Goal: Book appointment/travel/reservation

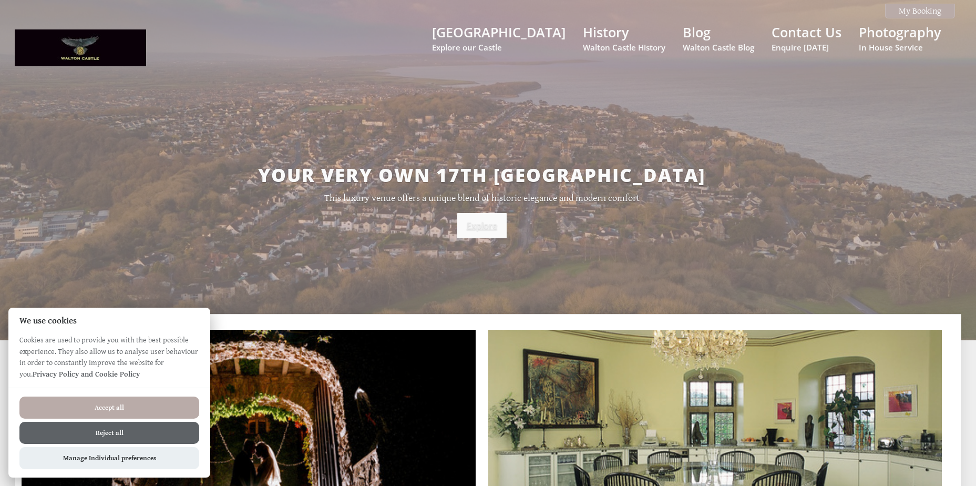
click at [484, 224] on link "Explore" at bounding box center [481, 225] width 49 height 25
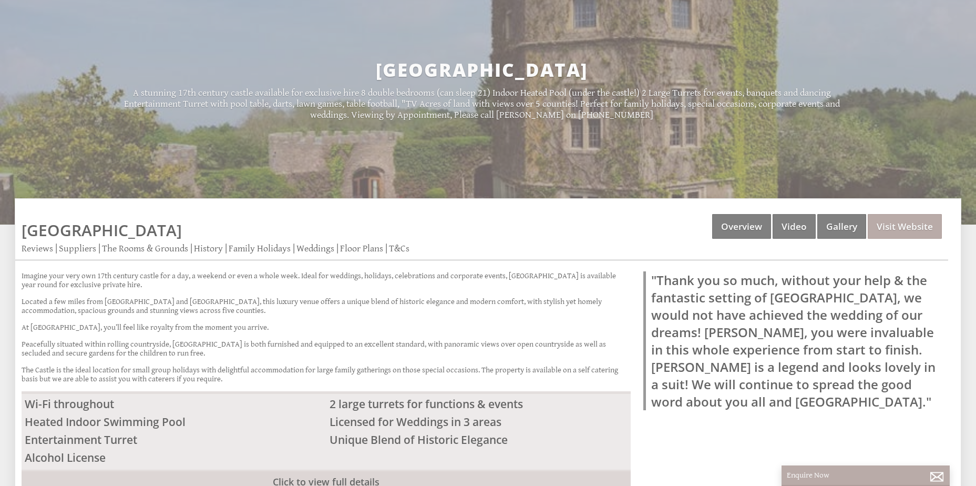
scroll to position [158, 0]
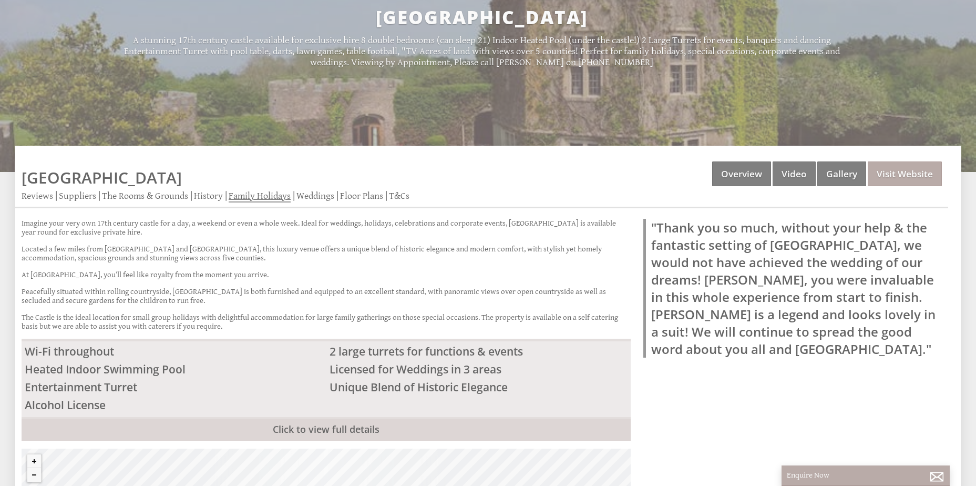
click at [260, 197] on link "Family Holidays" at bounding box center [260, 196] width 62 height 12
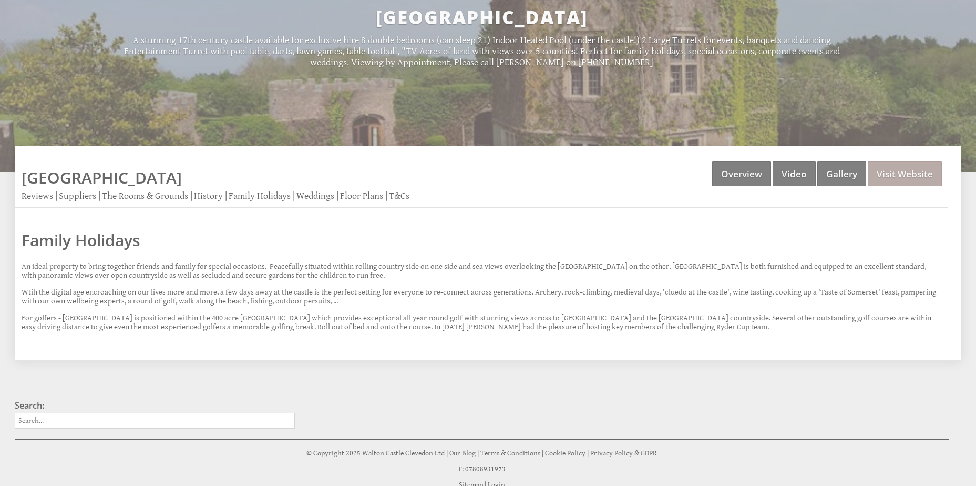
scroll to position [204, 0]
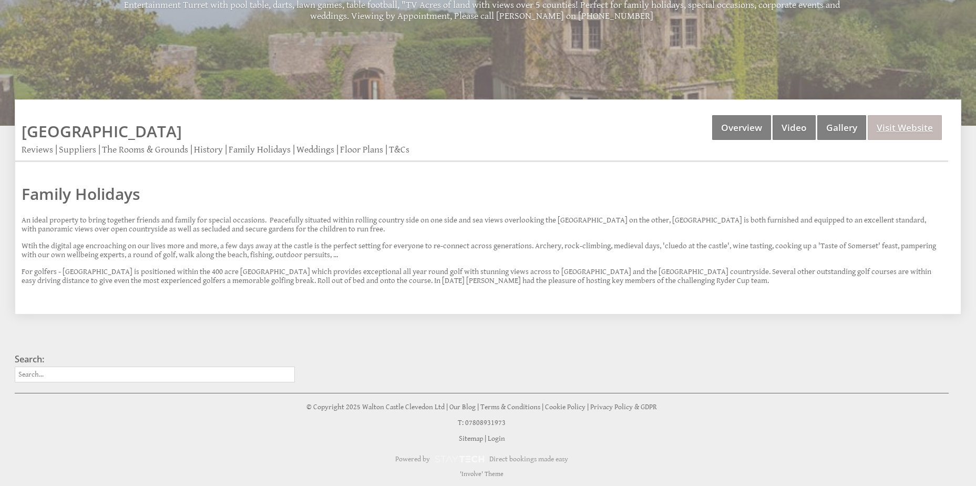
click at [905, 129] on link "Visit Website" at bounding box center [905, 127] width 74 height 25
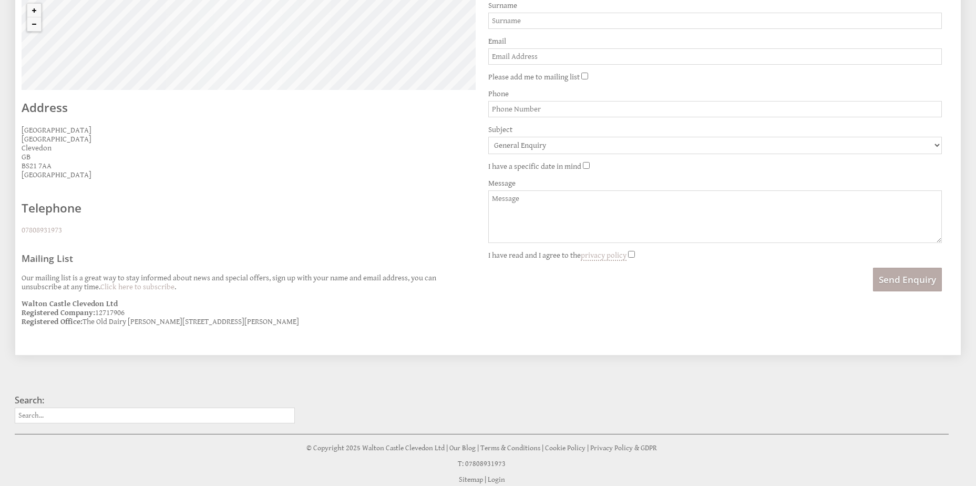
scroll to position [409, 0]
